Goal: Transaction & Acquisition: Purchase product/service

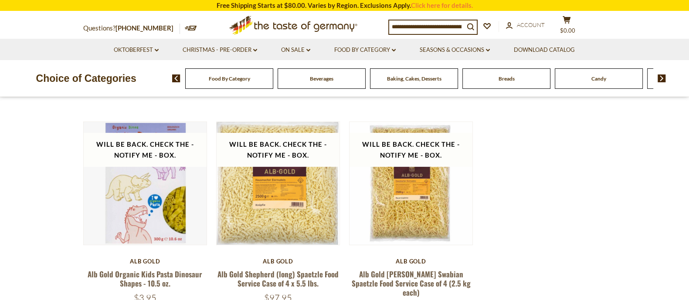
scroll to position [264, 0]
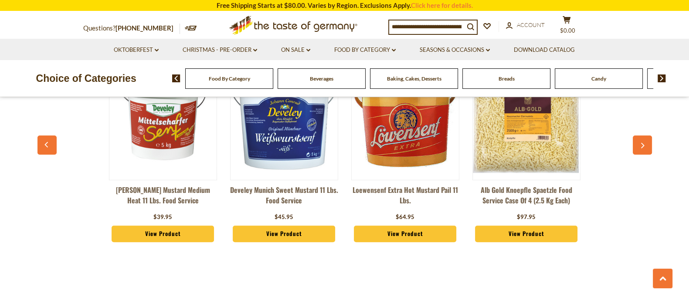
scroll to position [696, 0]
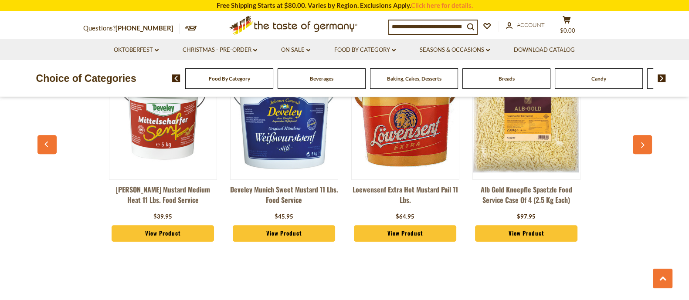
click at [286, 156] on img at bounding box center [283, 118] width 107 height 107
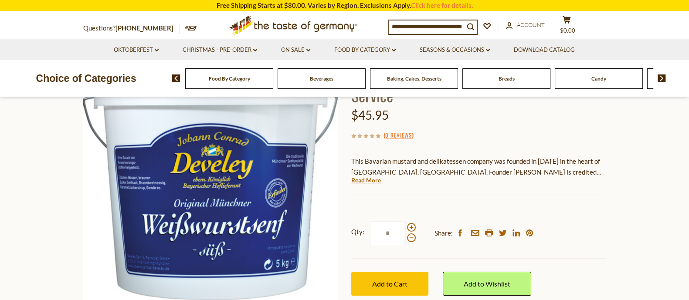
scroll to position [99, 0]
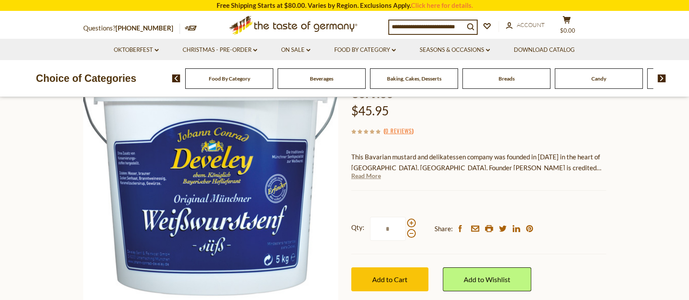
click at [376, 174] on link "Read More" at bounding box center [366, 176] width 30 height 9
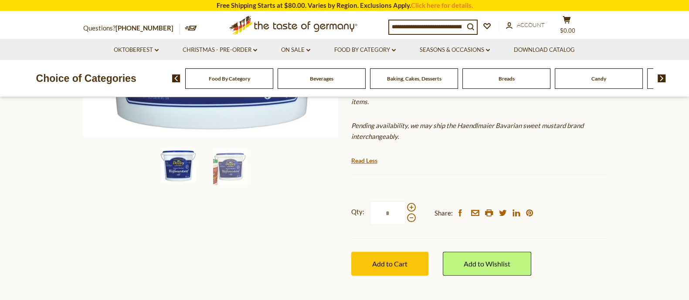
scroll to position [264, 0]
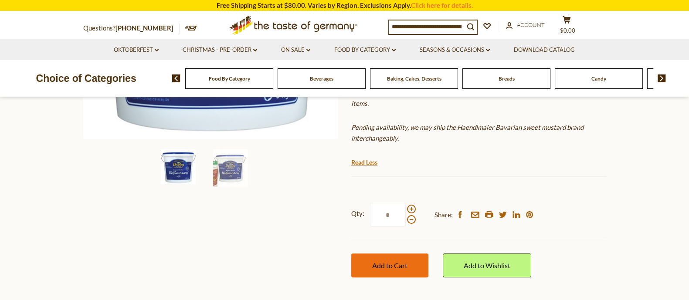
click at [390, 261] on span "Add to Cart" at bounding box center [389, 265] width 35 height 8
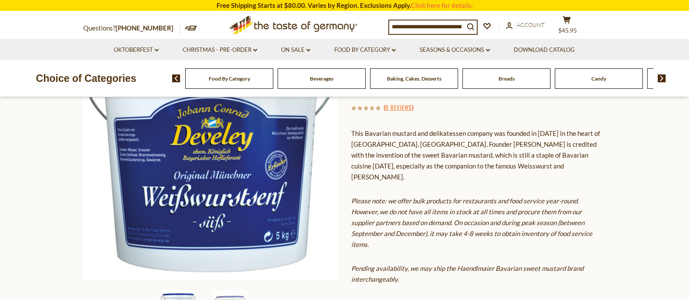
scroll to position [0, 0]
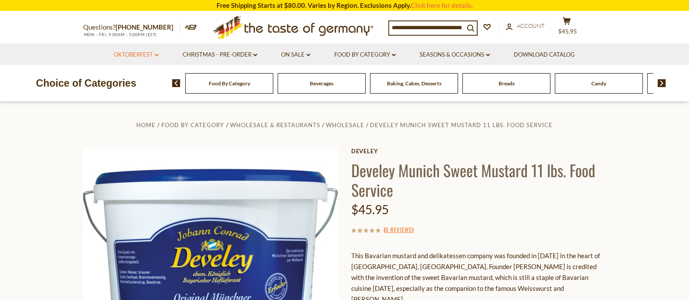
click at [155, 54] on icon "dropdown_arrow" at bounding box center [157, 55] width 4 height 3
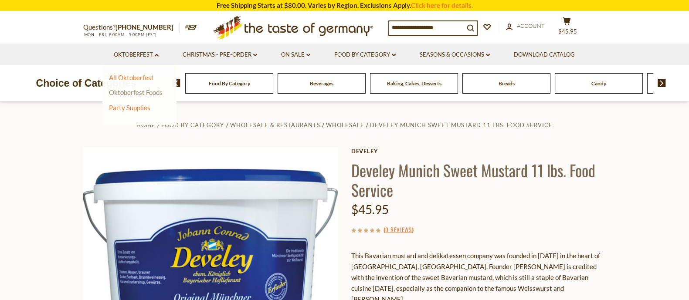
click at [140, 94] on link "Oktoberfest Foods" at bounding box center [136, 92] width 54 height 8
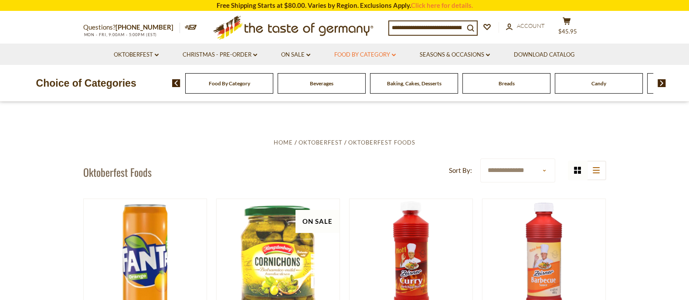
click at [392, 55] on link "Food By Category dropdown_arrow" at bounding box center [364, 55] width 61 height 10
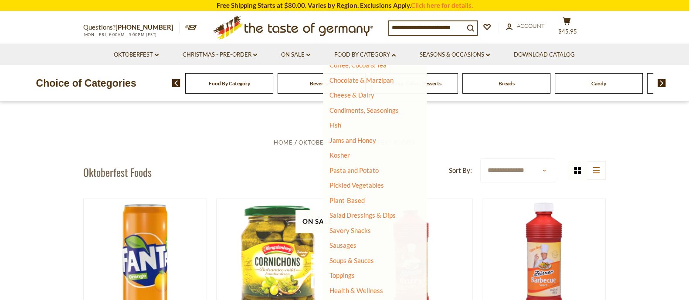
scroll to position [150, 0]
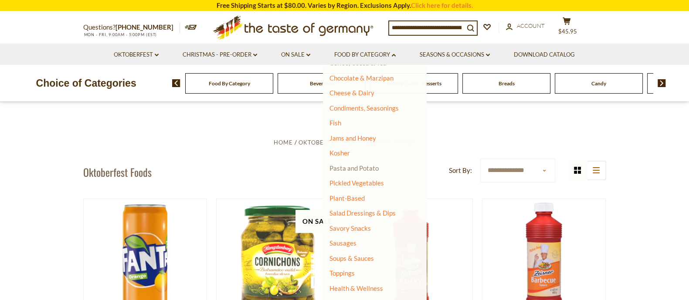
click at [356, 165] on link "Pasta and Potato" at bounding box center [353, 168] width 49 height 8
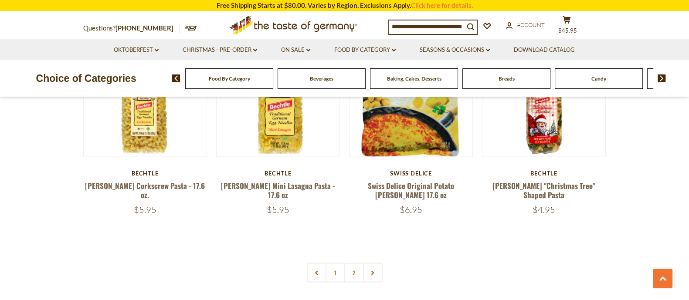
scroll to position [2031, 0]
click at [355, 262] on link "2" at bounding box center [354, 272] width 20 height 20
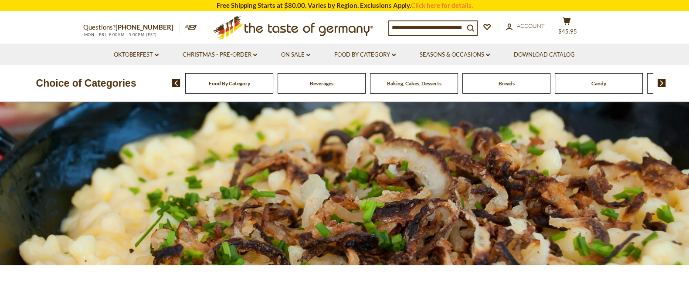
scroll to position [0, 0]
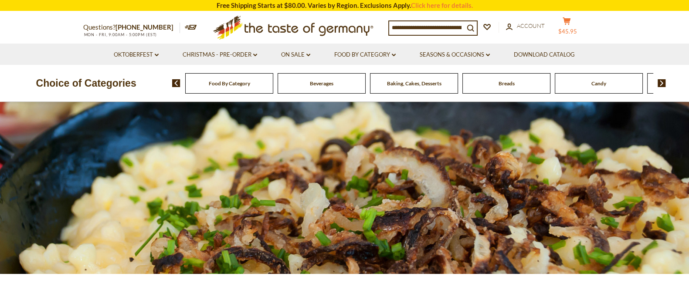
click at [571, 23] on icon "cart" at bounding box center [566, 20] width 8 height 7
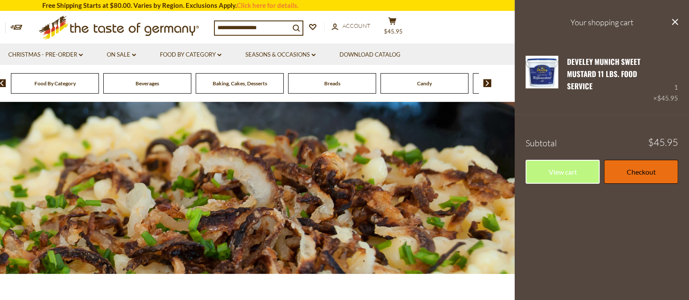
click at [627, 165] on link "Checkout" at bounding box center [641, 172] width 74 height 24
